Goal: Information Seeking & Learning: Learn about a topic

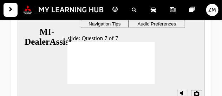
click at [168, 49] on div "slide: Question 7 of 7 Rectangle 1 Rectangle 3 Question 7 of 7 Is the following…" at bounding box center [110, 59] width 188 height 95
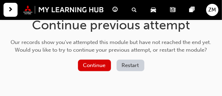
scroll to position [25, 0]
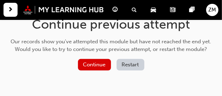
click at [127, 68] on button "Restart" at bounding box center [130, 65] width 28 height 12
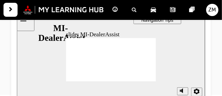
scroll to position [73, 0]
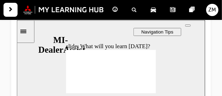
scroll to position [55, 0]
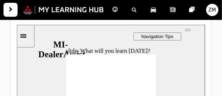
click at [188, 31] on button "top_links" at bounding box center [187, 30] width 6 height 2
click at [26, 36] on icon "Sidebar Toggle" at bounding box center [23, 36] width 6 height 4
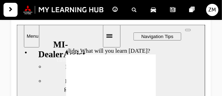
scroll to position [387, 0]
drag, startPoint x: 100, startPoint y: 56, endPoint x: 95, endPoint y: 104, distance: 48.3
click at [95, 96] on div "Welcome Welcome MI-DealerAssist visited MI-DealerAssist" at bounding box center [58, 83] width 85 height 73
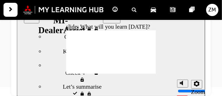
scroll to position [495, 0]
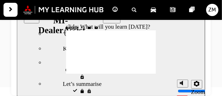
drag, startPoint x: 99, startPoint y: 82, endPoint x: 99, endPoint y: 95, distance: 13.3
click at [99, 35] on div "sidebar" at bounding box center [58, 31] width 85 height 7
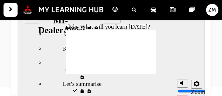
click at [219, 73] on div "Introduction to MiDealerAssist | Attempted Introduction to MiDealerAssist eLear…" at bounding box center [111, 3] width 222 height 167
click at [113, 11] on span "guage-icon" at bounding box center [115, 10] width 5 height 9
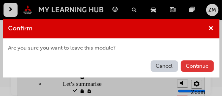
click at [205, 69] on button "Continue" at bounding box center [197, 67] width 33 height 12
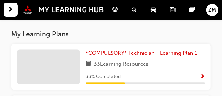
scroll to position [359, 0]
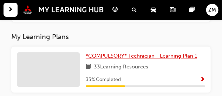
click at [180, 58] on span "*COMPULSORY* Technician - Learning Plan 1" at bounding box center [141, 56] width 111 height 6
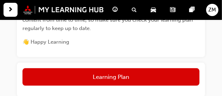
scroll to position [367, 0]
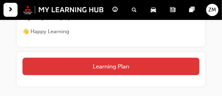
click at [181, 65] on button "Learning Plan" at bounding box center [110, 67] width 177 height 18
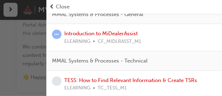
scroll to position [135, 0]
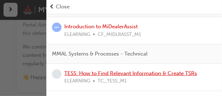
click at [165, 74] on link "TESS: How to Find Relevant Information & Create TSRs" at bounding box center [130, 73] width 133 height 6
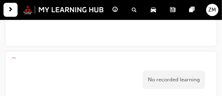
scroll to position [353, 0]
click at [115, 7] on span "guage-icon" at bounding box center [115, 10] width 5 height 9
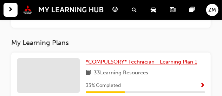
click at [116, 66] on link "*COMPULSORY* Technician - Learning Plan 1" at bounding box center [143, 62] width 114 height 8
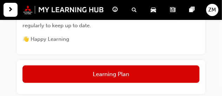
scroll to position [374, 0]
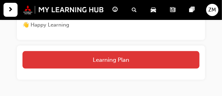
click at [174, 63] on button "Learning Plan" at bounding box center [110, 60] width 177 height 18
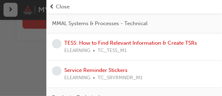
scroll to position [171, 0]
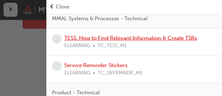
click at [113, 38] on link "TESS: How to Find Relevant Information & Create TSRs" at bounding box center [130, 38] width 133 height 6
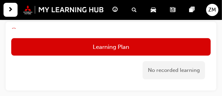
scroll to position [377, 0]
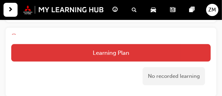
click at [177, 56] on button "Learning Plan" at bounding box center [110, 53] width 199 height 18
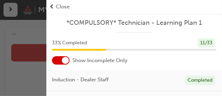
click at [20, 81] on div "button" at bounding box center [23, 48] width 46 height 96
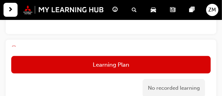
scroll to position [367, 0]
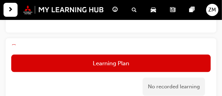
click at [192, 86] on div "No recorded learning" at bounding box center [173, 87] width 62 height 19
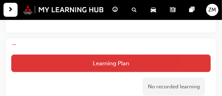
click at [159, 65] on button "Learning Plan" at bounding box center [110, 64] width 199 height 18
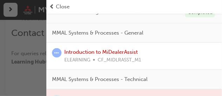
scroll to position [117, 0]
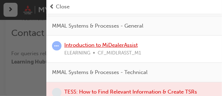
click at [132, 44] on link "Introduction to MiDealerAssist" at bounding box center [100, 45] width 73 height 6
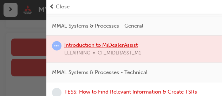
scroll to position [299, 0]
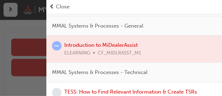
click at [19, 56] on div "button" at bounding box center [23, 48] width 46 height 96
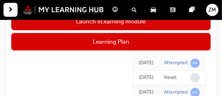
scroll to position [321, 0]
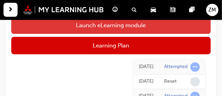
click at [170, 28] on link "Launch eLearning module" at bounding box center [110, 26] width 199 height 18
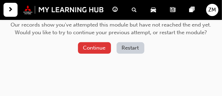
click at [96, 53] on button "Continue" at bounding box center [94, 48] width 33 height 12
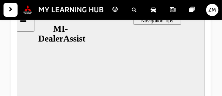
scroll to position [81, 0]
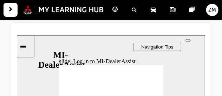
scroll to position [53, 0]
click at [187, 40] on div "top_links" at bounding box center [187, 40] width 0 height 0
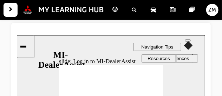
click at [176, 61] on span "Audio Preferences" at bounding box center [169, 58] width 39 height 5
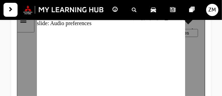
scroll to position [86, 0]
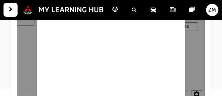
click at [200, 59] on div at bounding box center [110, 55] width 188 height 104
click at [203, 64] on div at bounding box center [110, 55] width 188 height 104
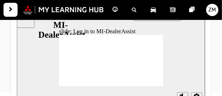
scroll to position [84, 0]
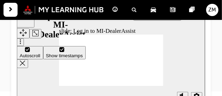
type input "42"
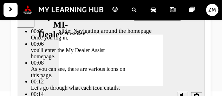
click at [166, 80] on div "slide: Navigating around the homepage Rectangle 2 Transcripts 00:05 : Once you …" at bounding box center [110, 57] width 188 height 104
type input "144"
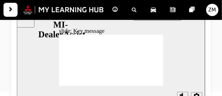
radio input "true"
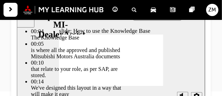
type input "51"
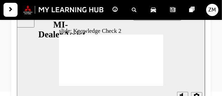
radio input "true"
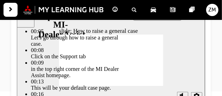
type input "85"
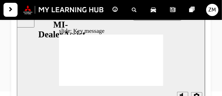
checkbox input "true"
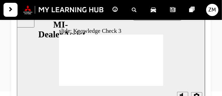
checkbox input "true"
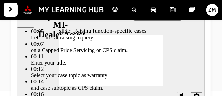
type input "80"
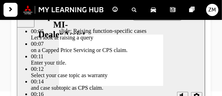
type input "52"
type input "80"
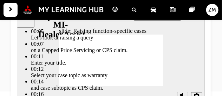
type input "46"
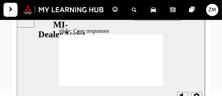
radio input "true"
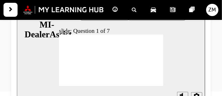
radio input "true"
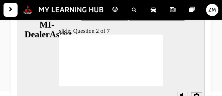
radio input "true"
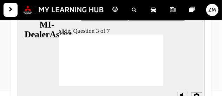
radio input "true"
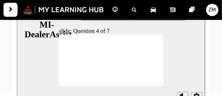
drag, startPoint x: 157, startPoint y: 48, endPoint x: 152, endPoint y: 59, distance: 11.5
drag, startPoint x: 158, startPoint y: 56, endPoint x: 150, endPoint y: 69, distance: 15.3
drag, startPoint x: 157, startPoint y: 70, endPoint x: 151, endPoint y: 83, distance: 14.6
drag, startPoint x: 156, startPoint y: 64, endPoint x: 154, endPoint y: 70, distance: 6.4
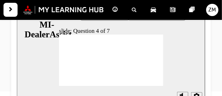
radio input "true"
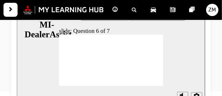
checkbox input "true"
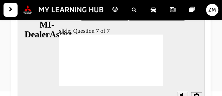
radio input "true"
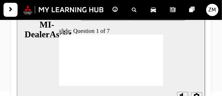
radio input "true"
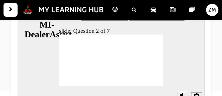
radio input "true"
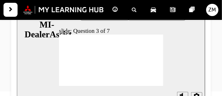
radio input "true"
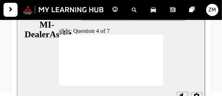
drag, startPoint x: 157, startPoint y: 63, endPoint x: 153, endPoint y: 68, distance: 6.0
drag, startPoint x: 157, startPoint y: 63, endPoint x: 150, endPoint y: 67, distance: 7.7
drag, startPoint x: 157, startPoint y: 63, endPoint x: 152, endPoint y: 67, distance: 6.0
drag, startPoint x: 155, startPoint y: 63, endPoint x: 151, endPoint y: 67, distance: 6.2
drag, startPoint x: 157, startPoint y: 63, endPoint x: 154, endPoint y: 66, distance: 4.0
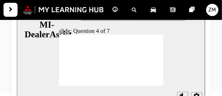
drag, startPoint x: 157, startPoint y: 55, endPoint x: 149, endPoint y: 63, distance: 11.2
drag, startPoint x: 157, startPoint y: 50, endPoint x: 152, endPoint y: 54, distance: 6.5
drag, startPoint x: 156, startPoint y: 64, endPoint x: 151, endPoint y: 76, distance: 13.8
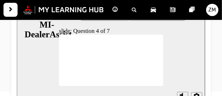
drag, startPoint x: 158, startPoint y: 71, endPoint x: 152, endPoint y: 74, distance: 7.1
drag, startPoint x: 157, startPoint y: 71, endPoint x: 154, endPoint y: 74, distance: 5.0
drag, startPoint x: 157, startPoint y: 69, endPoint x: 146, endPoint y: 75, distance: 12.7
drag, startPoint x: 158, startPoint y: 71, endPoint x: 147, endPoint y: 75, distance: 11.9
drag, startPoint x: 156, startPoint y: 70, endPoint x: 145, endPoint y: 77, distance: 13.2
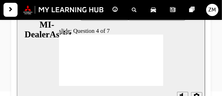
radio input "true"
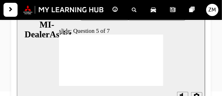
checkbox input "true"
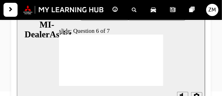
checkbox input "true"
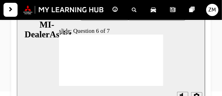
checkbox input "true"
checkbox input "false"
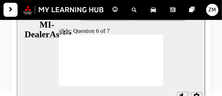
radio input "true"
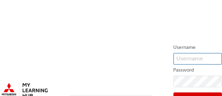
click at [188, 58] on input "text" at bounding box center [197, 59] width 48 height 12
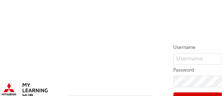
click at [152, 80] on div "Username Password Sign In Sign up Forgot your password? Got an account verifica…" at bounding box center [111, 75] width 222 height 151
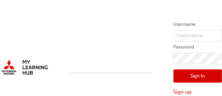
scroll to position [25, 0]
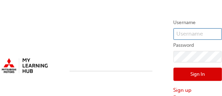
click at [188, 32] on input "text" at bounding box center [197, 34] width 48 height 12
type input "0005371735"
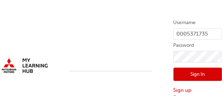
click at [193, 73] on button "Sign In" at bounding box center [197, 74] width 48 height 13
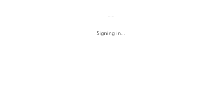
scroll to position [0, 0]
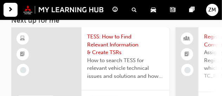
scroll to position [52, 0]
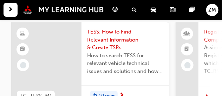
click at [111, 33] on span "TESS: How to Find Relevant Information & Create TSRs" at bounding box center [125, 40] width 76 height 24
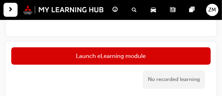
scroll to position [362, 0]
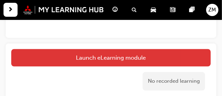
click at [184, 60] on link "Launch eLearning module" at bounding box center [110, 58] width 199 height 18
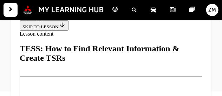
scroll to position [77, 0]
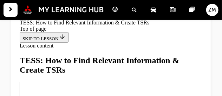
scroll to position [495, 0]
drag, startPoint x: 203, startPoint y: 24, endPoint x: 228, endPoint y: 67, distance: 50.1
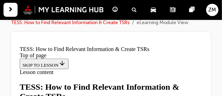
scroll to position [36, 0]
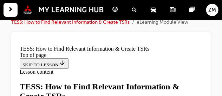
click at [155, 27] on div "TESS: How to Find Relevant Information & Create TSRs | Attempted TESS: How to F…" at bounding box center [110, 13] width 199 height 37
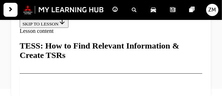
scroll to position [745, 0]
drag, startPoint x: 204, startPoint y: 49, endPoint x: 222, endPoint y: 37, distance: 21.6
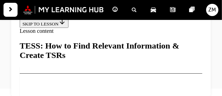
scroll to position [492, 0]
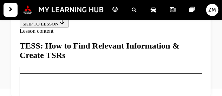
drag, startPoint x: 203, startPoint y: 62, endPoint x: 222, endPoint y: 77, distance: 23.2
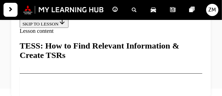
scroll to position [1457, 0]
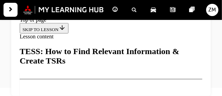
scroll to position [77, 0]
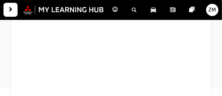
scroll to position [0, 0]
click at [114, 10] on span "guage-icon" at bounding box center [115, 10] width 5 height 9
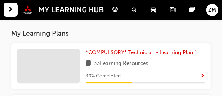
scroll to position [371, 0]
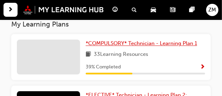
click at [153, 46] on span "*COMPULSORY* Technician - Learning Plan 1" at bounding box center [141, 43] width 111 height 6
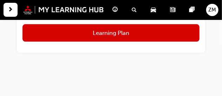
scroll to position [404, 0]
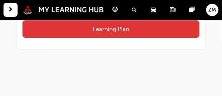
click at [197, 32] on button "Learning Plan" at bounding box center [110, 29] width 177 height 18
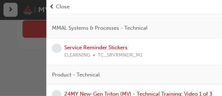
scroll to position [154, 0]
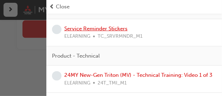
click at [119, 30] on link "Service Reminder Stickers" at bounding box center [95, 29] width 63 height 6
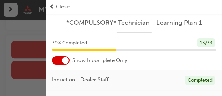
click at [47, 22] on div "*COMPULSORY* Technician - Learning Plan 1" at bounding box center [133, 26] width 175 height 14
click at [38, 26] on div "button" at bounding box center [23, 48] width 46 height 96
click at [52, 9] on span "prev-icon" at bounding box center [51, 7] width 5 height 8
click at [58, 6] on span "Close" at bounding box center [63, 7] width 14 height 8
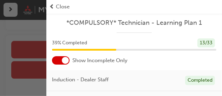
click at [58, 6] on span "Close" at bounding box center [63, 7] width 14 height 8
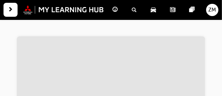
click at [115, 9] on span "guage-icon" at bounding box center [115, 10] width 5 height 9
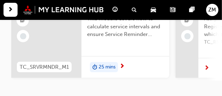
scroll to position [88, 0]
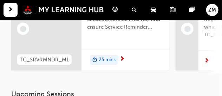
click at [123, 59] on span "next-icon" at bounding box center [121, 59] width 5 height 6
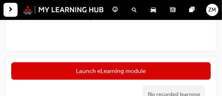
scroll to position [386, 0]
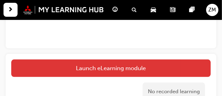
click at [183, 68] on link "Launch eLearning module" at bounding box center [110, 69] width 199 height 18
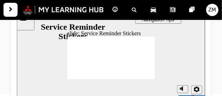
scroll to position [72, 0]
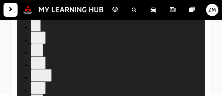
type input "98"
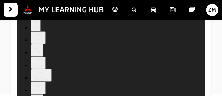
drag, startPoint x: 79, startPoint y: 60, endPoint x: 114, endPoint y: 62, distance: 34.8
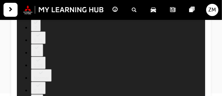
type input "135"
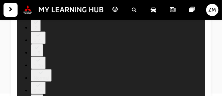
type input "6"
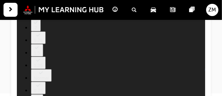
type input "6"
type input "5"
type input "6"
type input "5"
type input "3"
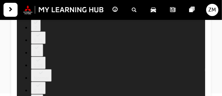
type input "6"
type input "3"
type input "0"
type input "6"
type input "0"
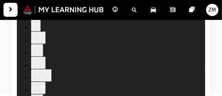
drag, startPoint x: 182, startPoint y: 63, endPoint x: 182, endPoint y: 87, distance: 24.6
type input "0"
click at [182, 73] on input "volume" at bounding box center [199, 70] width 45 height 6
drag, startPoint x: 136, startPoint y: 61, endPoint x: 123, endPoint y: 57, distance: 13.6
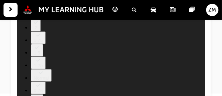
type input "166"
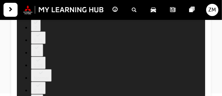
type input "199"
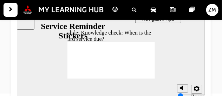
radio input "true"
drag, startPoint x: 92, startPoint y: 65, endPoint x: 79, endPoint y: 74, distance: 15.3
radio input "true"
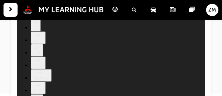
type input "110"
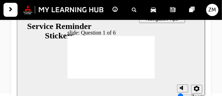
radio input "true"
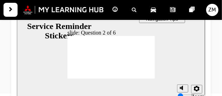
radio input "true"
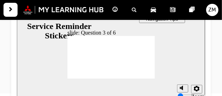
radio input "true"
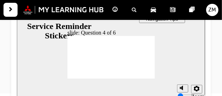
drag, startPoint x: 138, startPoint y: 55, endPoint x: 99, endPoint y: 50, distance: 39.6
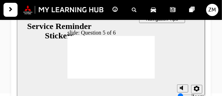
checkbox input "true"
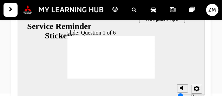
radio input "false"
radio input "true"
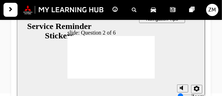
radio input "true"
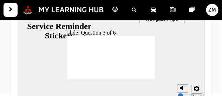
radio input "true"
drag, startPoint x: 140, startPoint y: 55, endPoint x: 98, endPoint y: 49, distance: 42.5
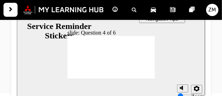
click at [146, 79] on section "Playback Speed 2 1.75 1.5 1.25 Normal" at bounding box center [110, 90] width 188 height 23
checkbox input "true"
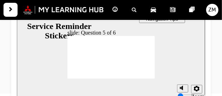
checkbox input "true"
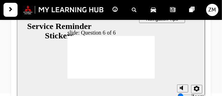
checkbox input "true"
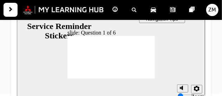
radio input "true"
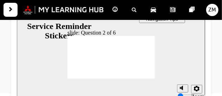
radio input "true"
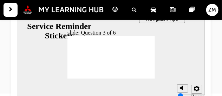
drag, startPoint x: 138, startPoint y: 54, endPoint x: 101, endPoint y: 49, distance: 37.9
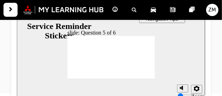
checkbox input "true"
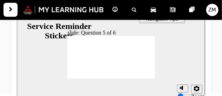
checkbox input "true"
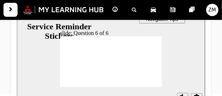
scroll to position [72, 0]
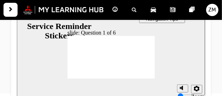
radio input "true"
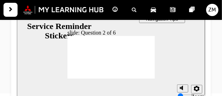
radio input "true"
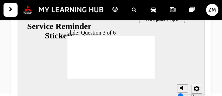
drag, startPoint x: 139, startPoint y: 56, endPoint x: 102, endPoint y: 49, distance: 37.8
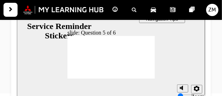
checkbox input "true"
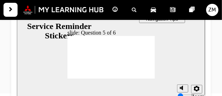
checkbox input "true"
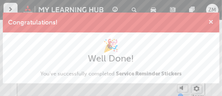
click at [209, 22] on span "cross-icon" at bounding box center [210, 23] width 5 height 6
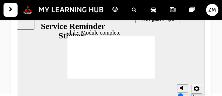
click at [117, 12] on span "guage-icon" at bounding box center [115, 10] width 5 height 9
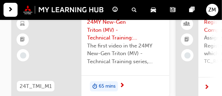
scroll to position [52, 0]
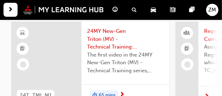
click at [124, 36] on span "24MY New-Gen Triton (MV) - Technical Training: Video 1 of 3" at bounding box center [125, 39] width 76 height 24
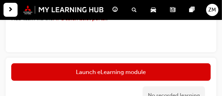
scroll to position [360, 0]
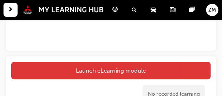
click at [192, 74] on link "Launch eLearning module" at bounding box center [110, 71] width 199 height 18
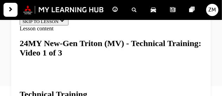
scroll to position [93, 0]
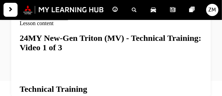
drag, startPoint x: 204, startPoint y: 56, endPoint x: 223, endPoint y: 50, distance: 19.8
drag, startPoint x: 206, startPoint y: 56, endPoint x: 186, endPoint y: 61, distance: 20.8
click at [206, 56] on div at bounding box center [110, 40] width 199 height 114
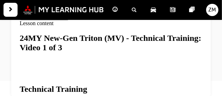
scroll to position [139, 0]
drag, startPoint x: 185, startPoint y: 90, endPoint x: 164, endPoint y: 85, distance: 21.6
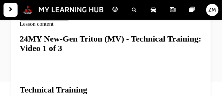
scroll to position [139, 0]
